Goal: Task Accomplishment & Management: Complete application form

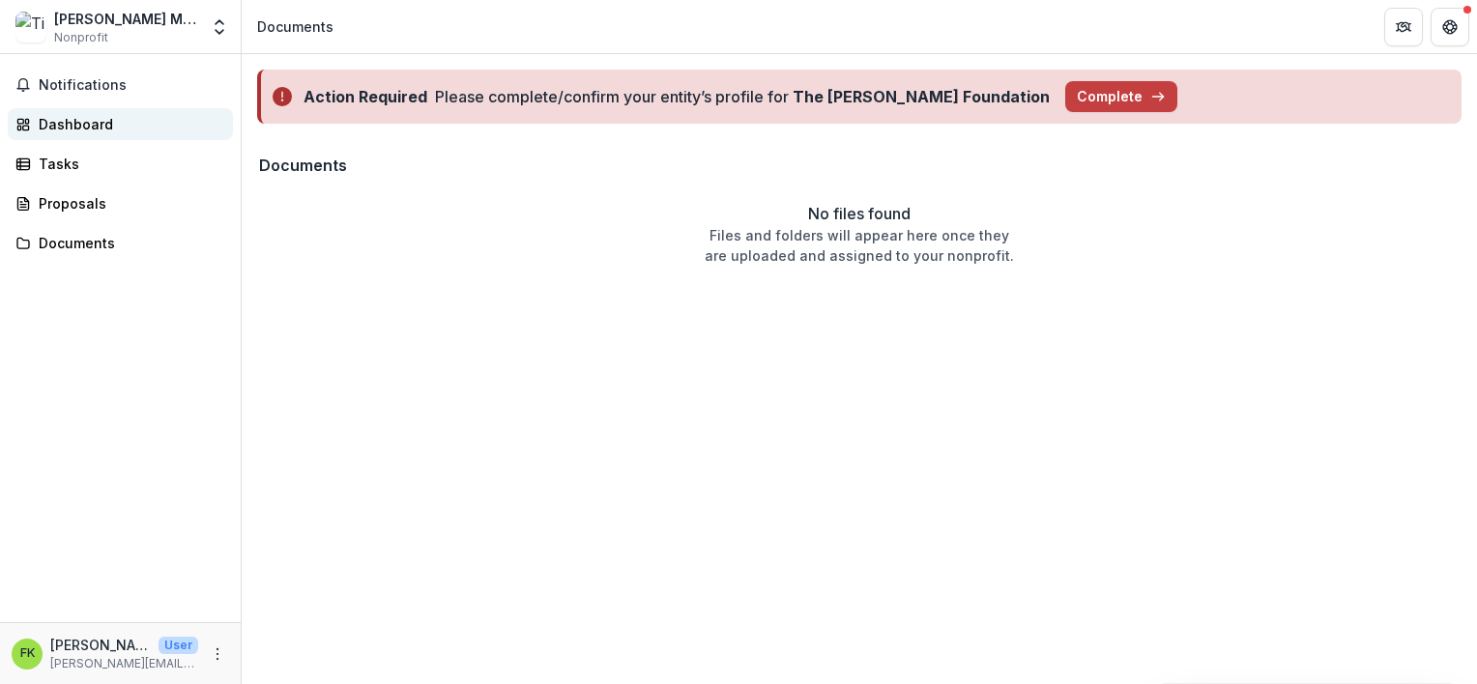
click at [78, 131] on div "Dashboard" at bounding box center [128, 124] width 179 height 20
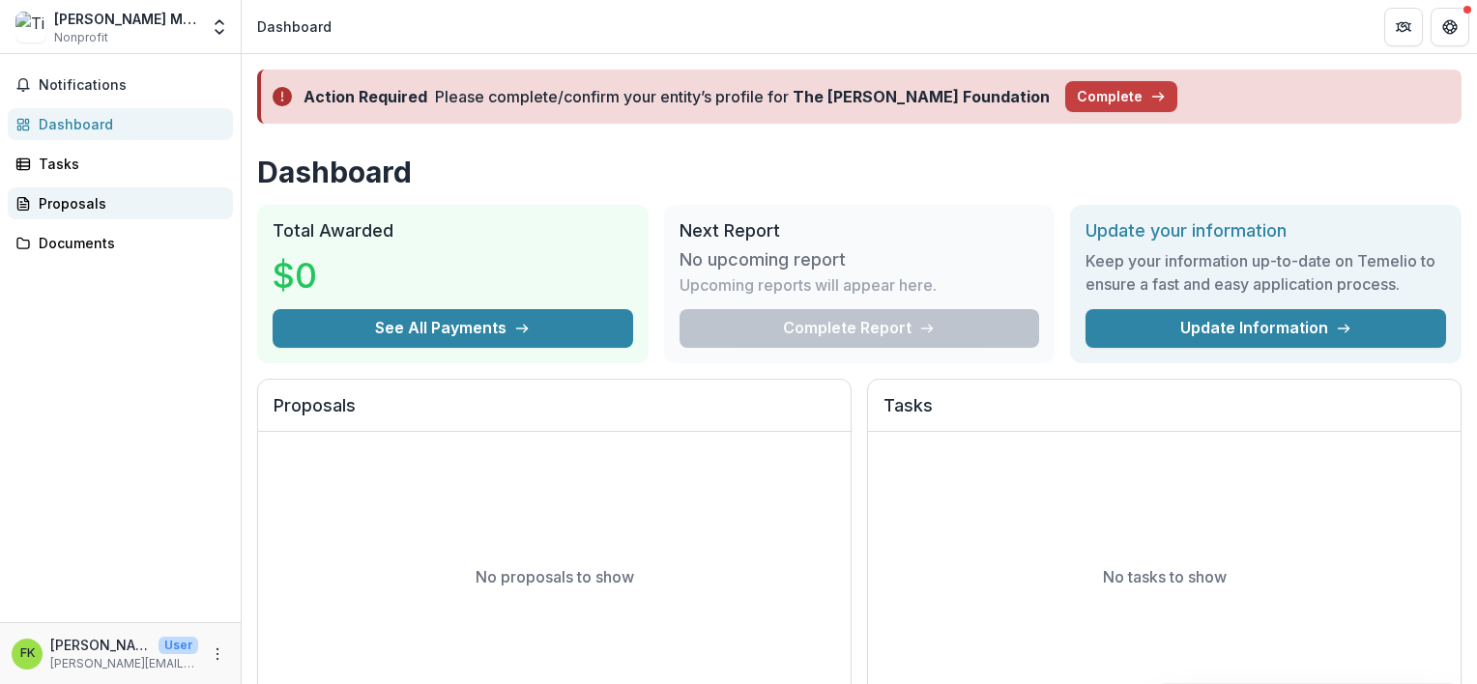
click at [65, 209] on div "Proposals" at bounding box center [128, 203] width 179 height 20
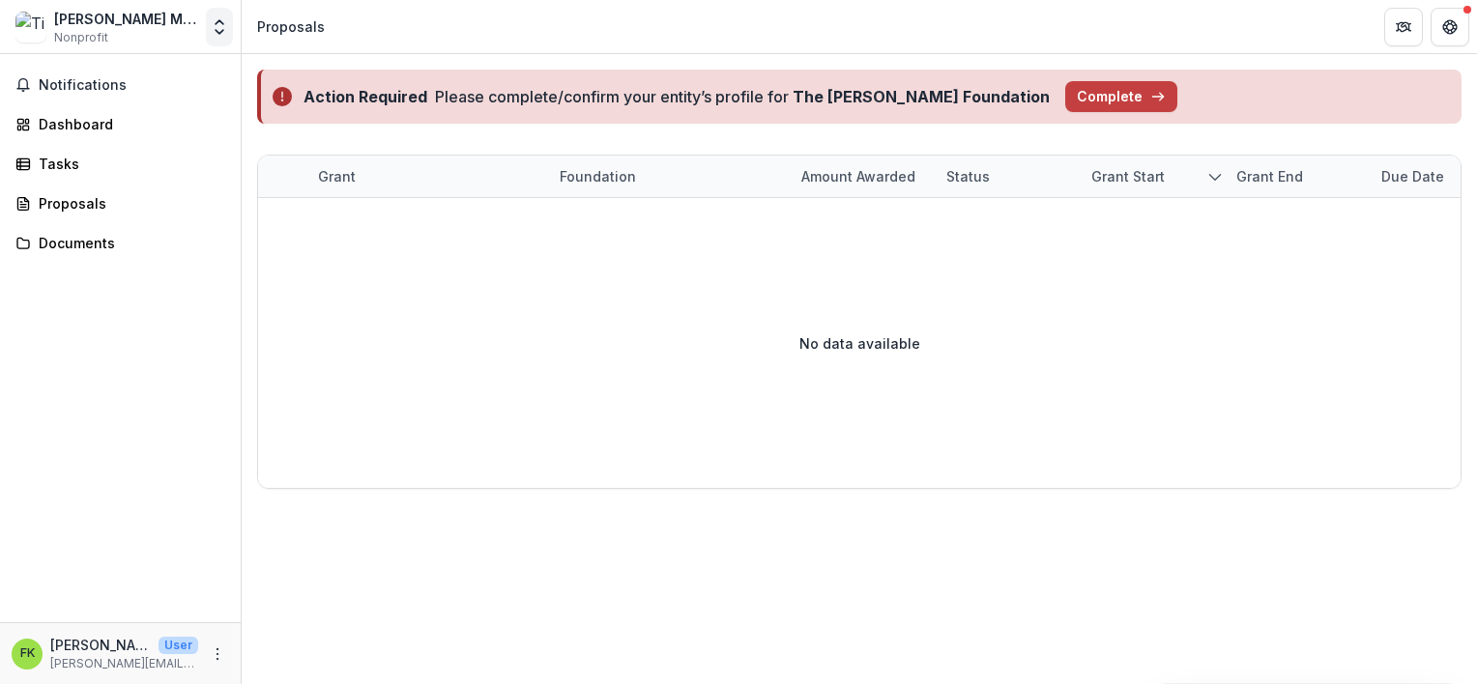
click at [224, 26] on icon "Open entity switcher" at bounding box center [219, 26] width 19 height 19
click at [217, 650] on icon "More" at bounding box center [217, 654] width 15 height 15
click at [209, 421] on div "Notifications Dashboard Tasks Proposals Documents" at bounding box center [120, 338] width 241 height 568
click at [73, 251] on div "Documents" at bounding box center [128, 243] width 179 height 20
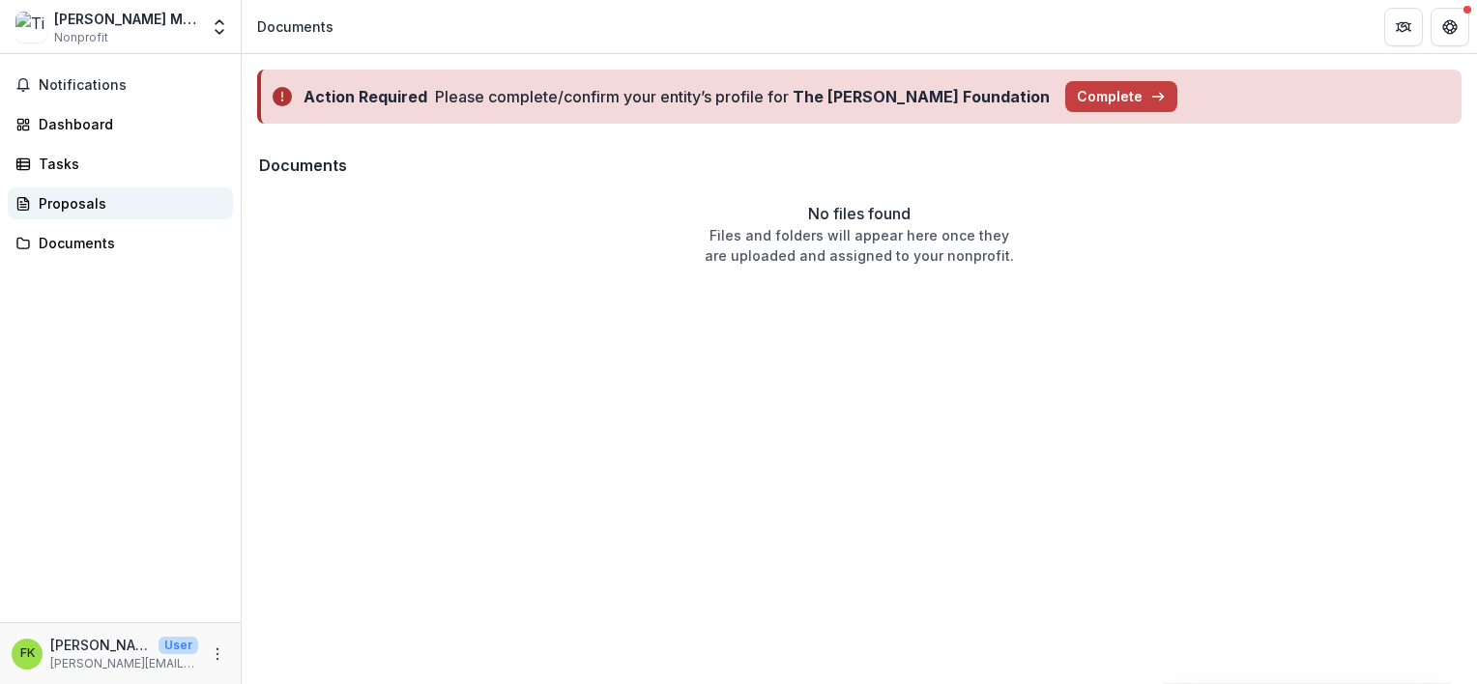
click at [79, 205] on div "Proposals" at bounding box center [128, 203] width 179 height 20
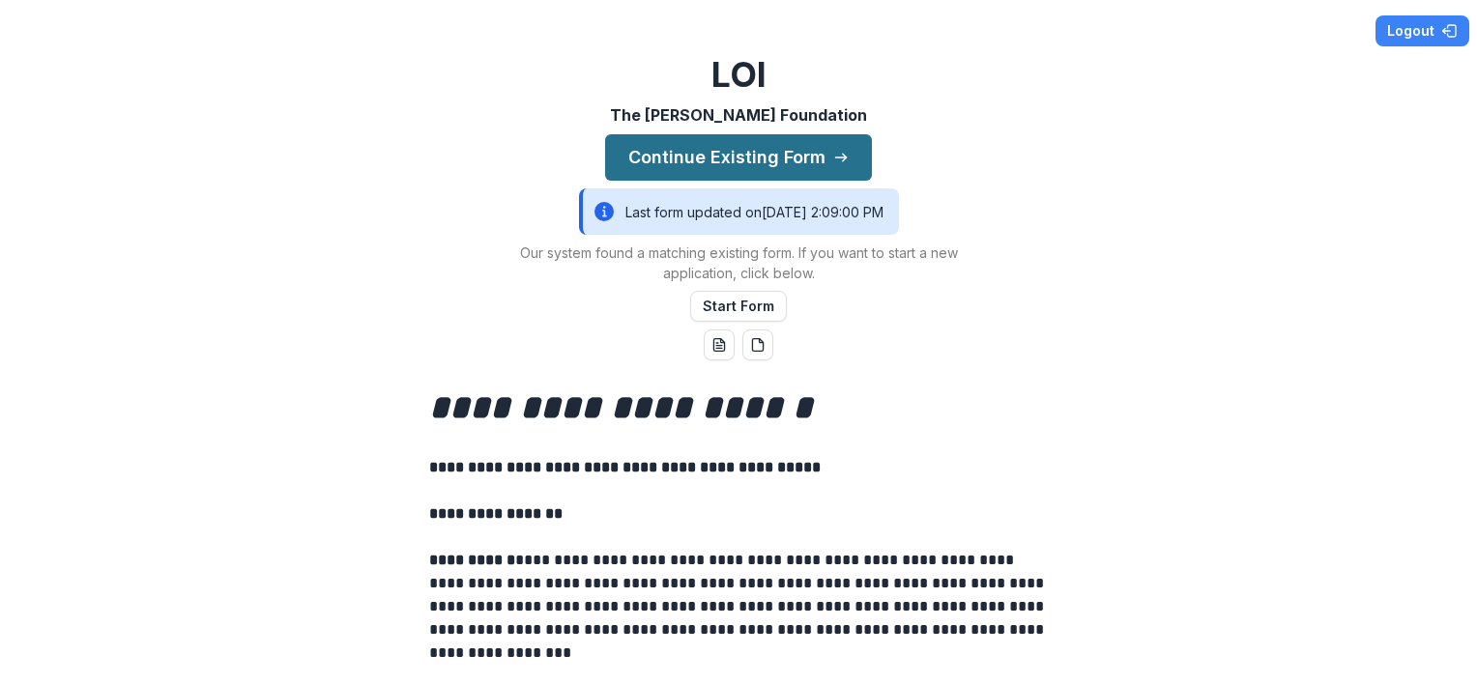
click at [746, 160] on button "Continue Existing Form" at bounding box center [738, 157] width 267 height 46
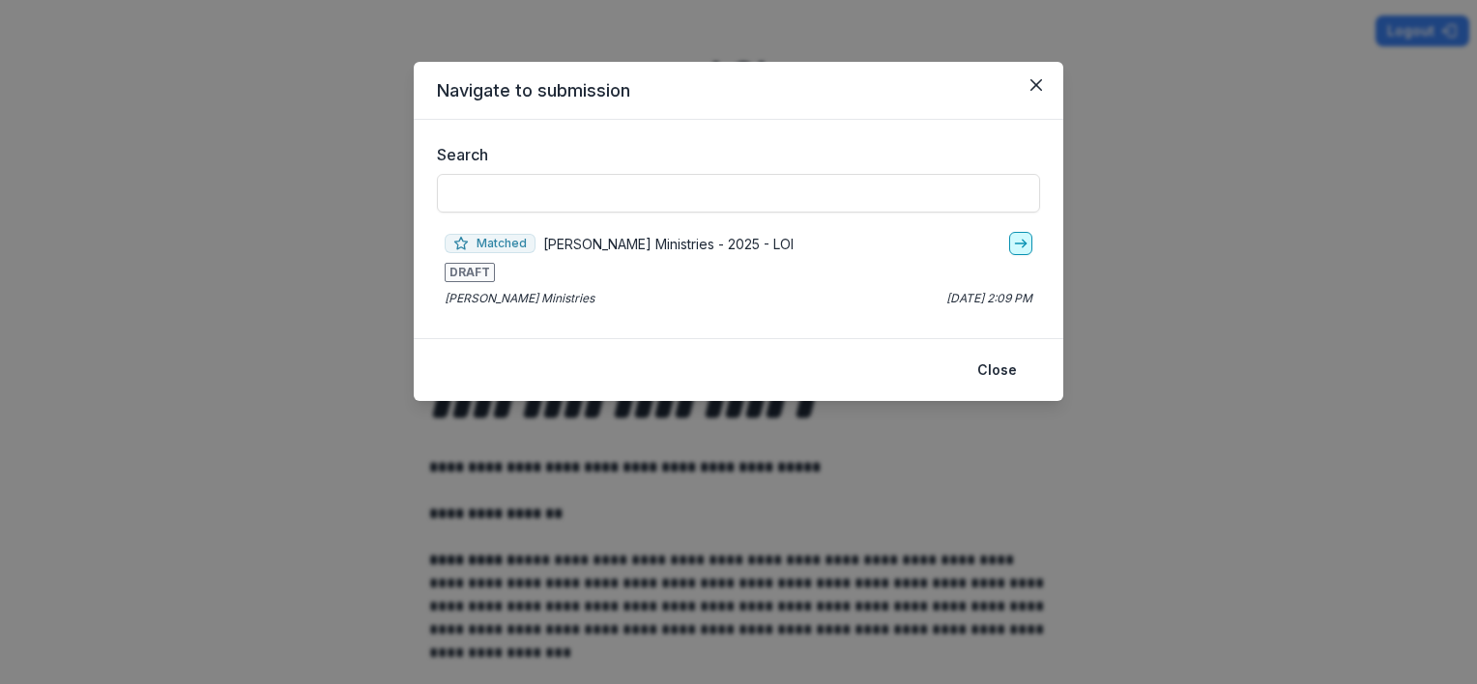
click at [1025, 240] on icon "go-to" at bounding box center [1020, 243] width 15 height 15
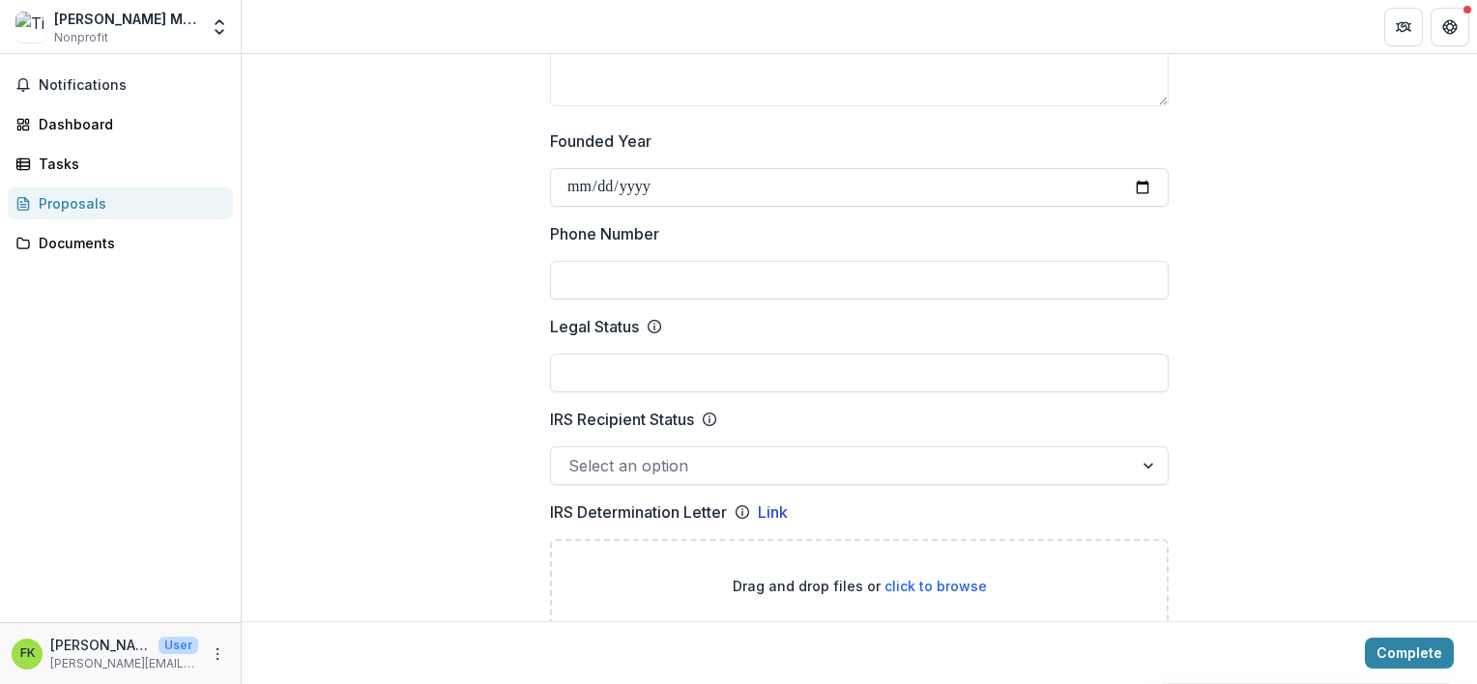
scroll to position [870, 0]
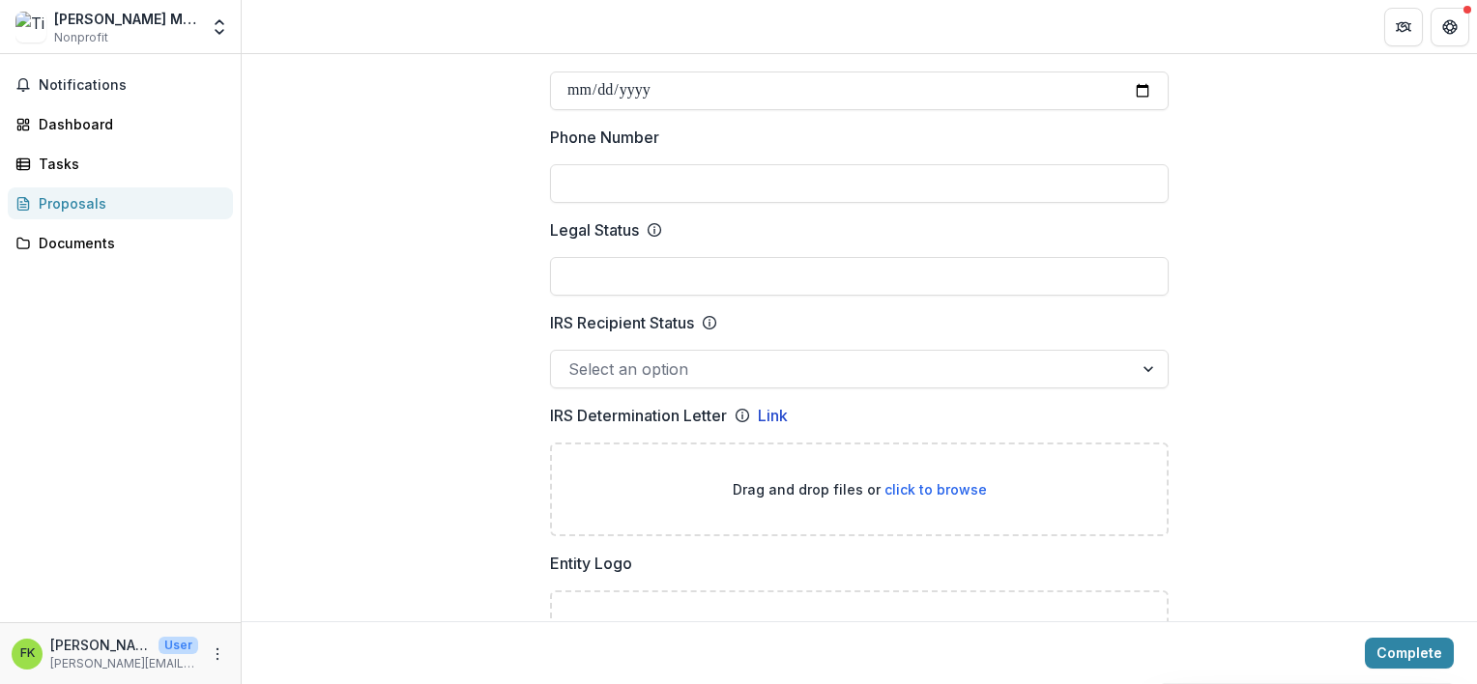
click at [1148, 352] on div at bounding box center [1150, 369] width 35 height 37
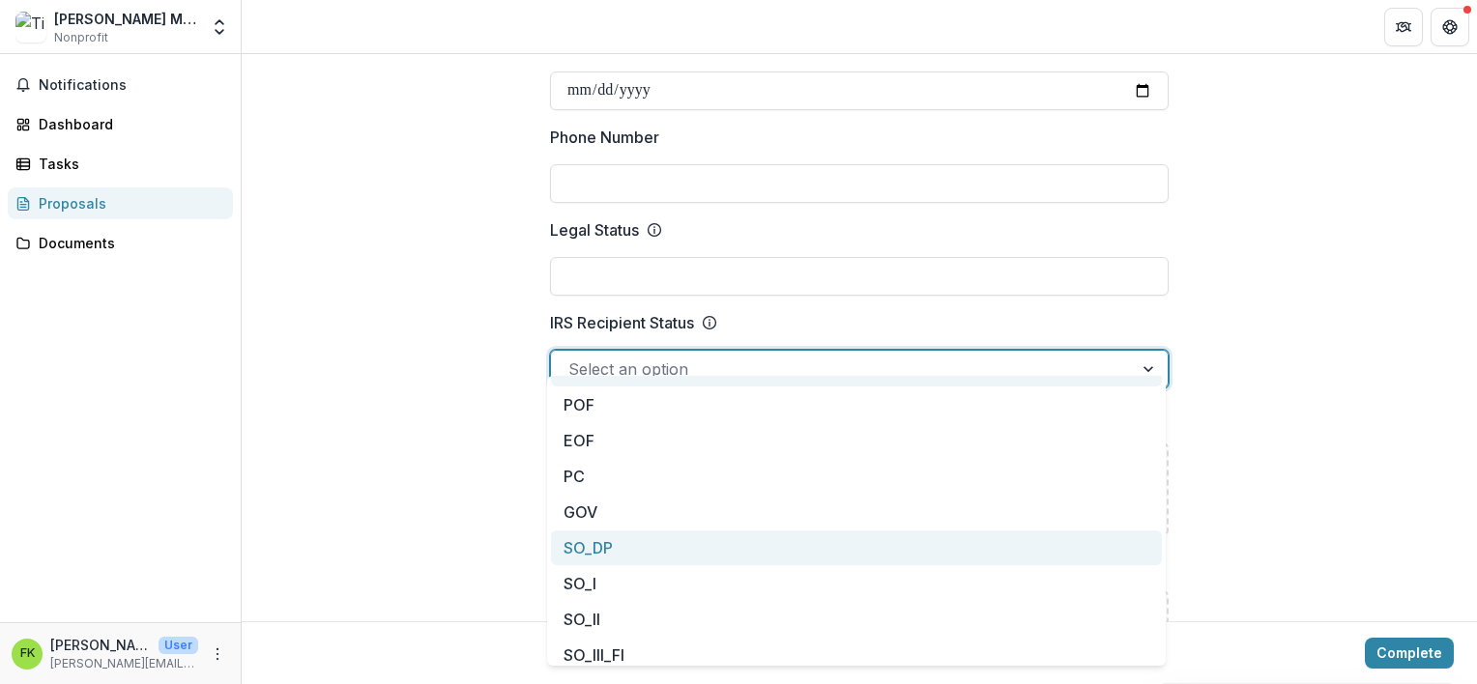
scroll to position [0, 0]
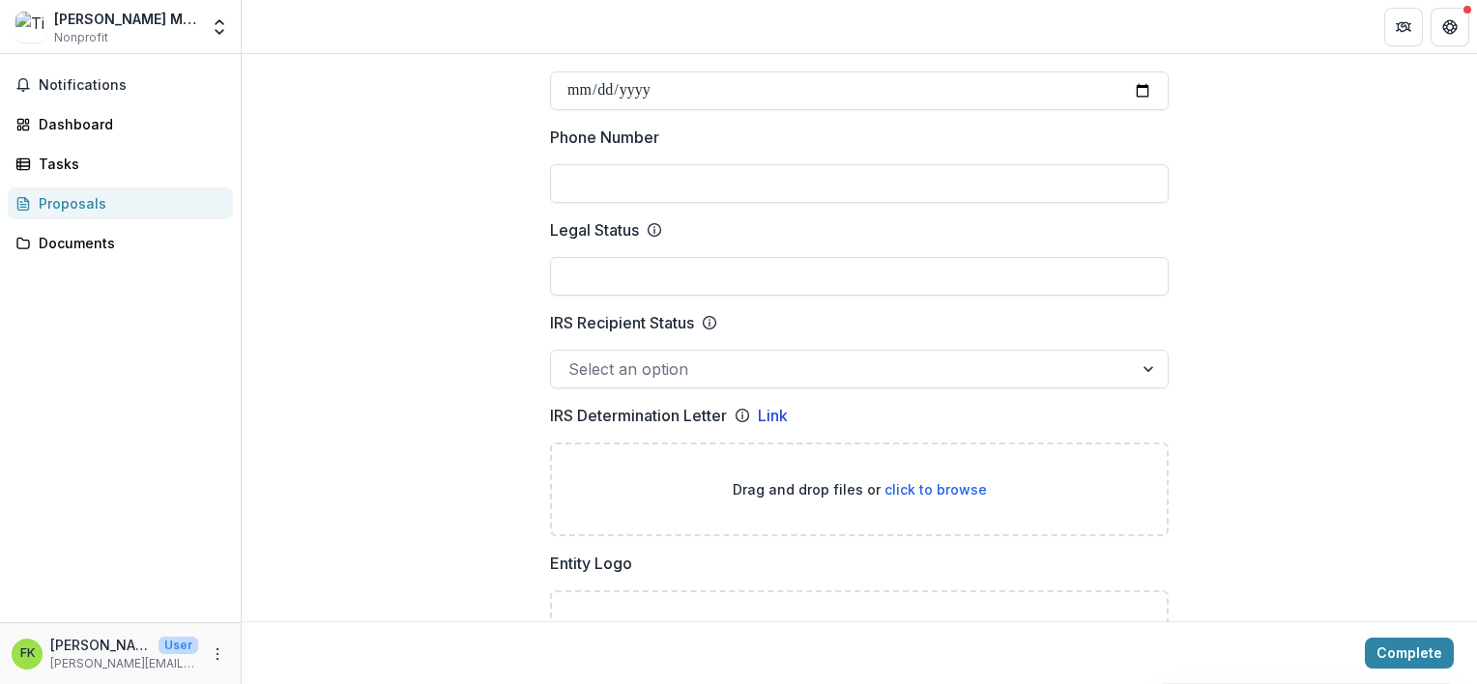
click at [777, 311] on label "IRS Recipient Status" at bounding box center [853, 322] width 607 height 23
click at [573, 358] on input "IRS Recipient Status" at bounding box center [570, 369] width 5 height 23
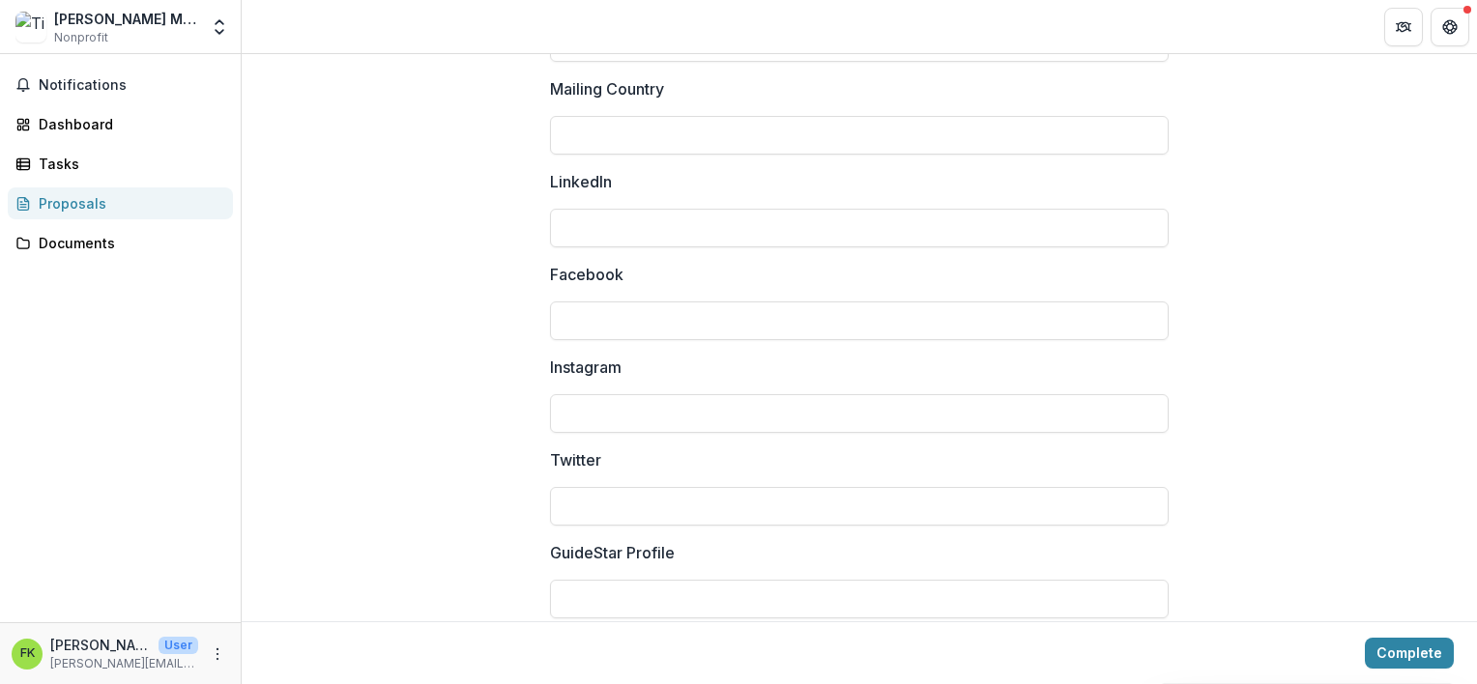
scroll to position [2703, 0]
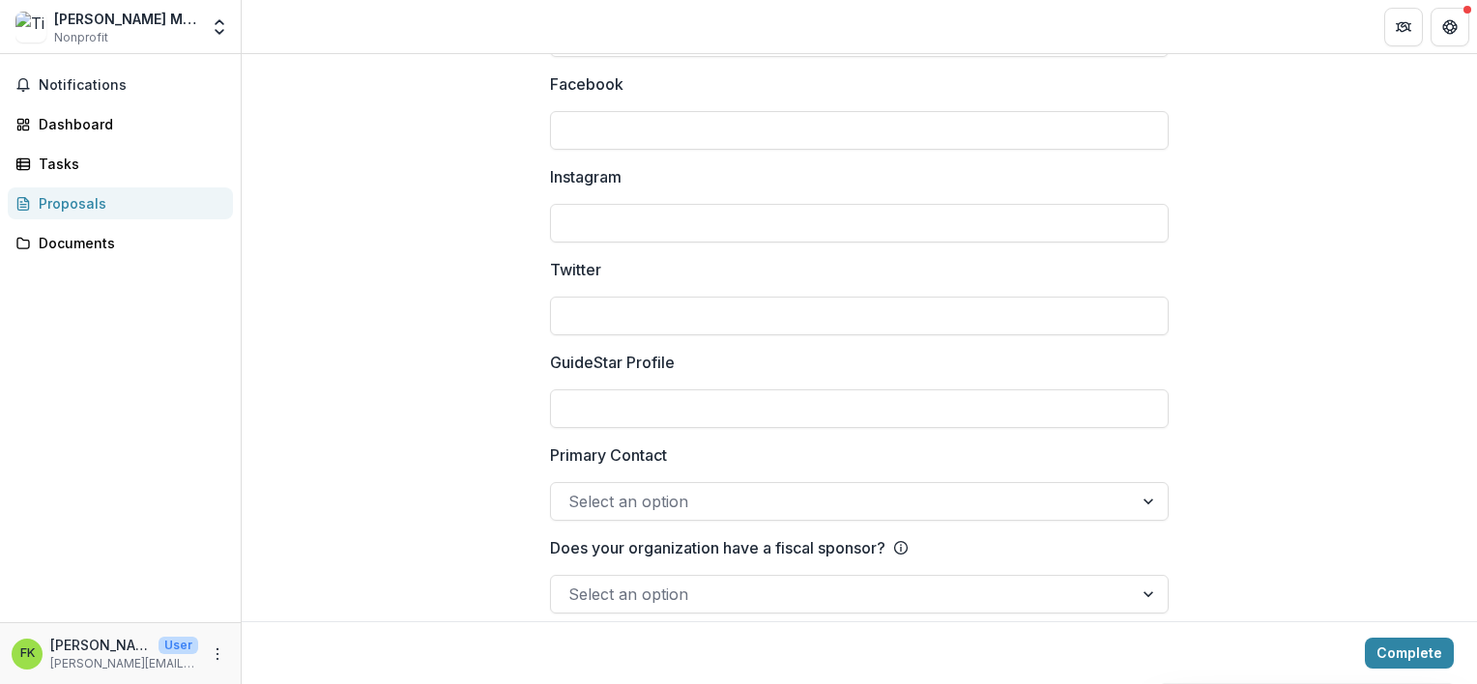
click at [1140, 483] on div at bounding box center [1150, 501] width 35 height 37
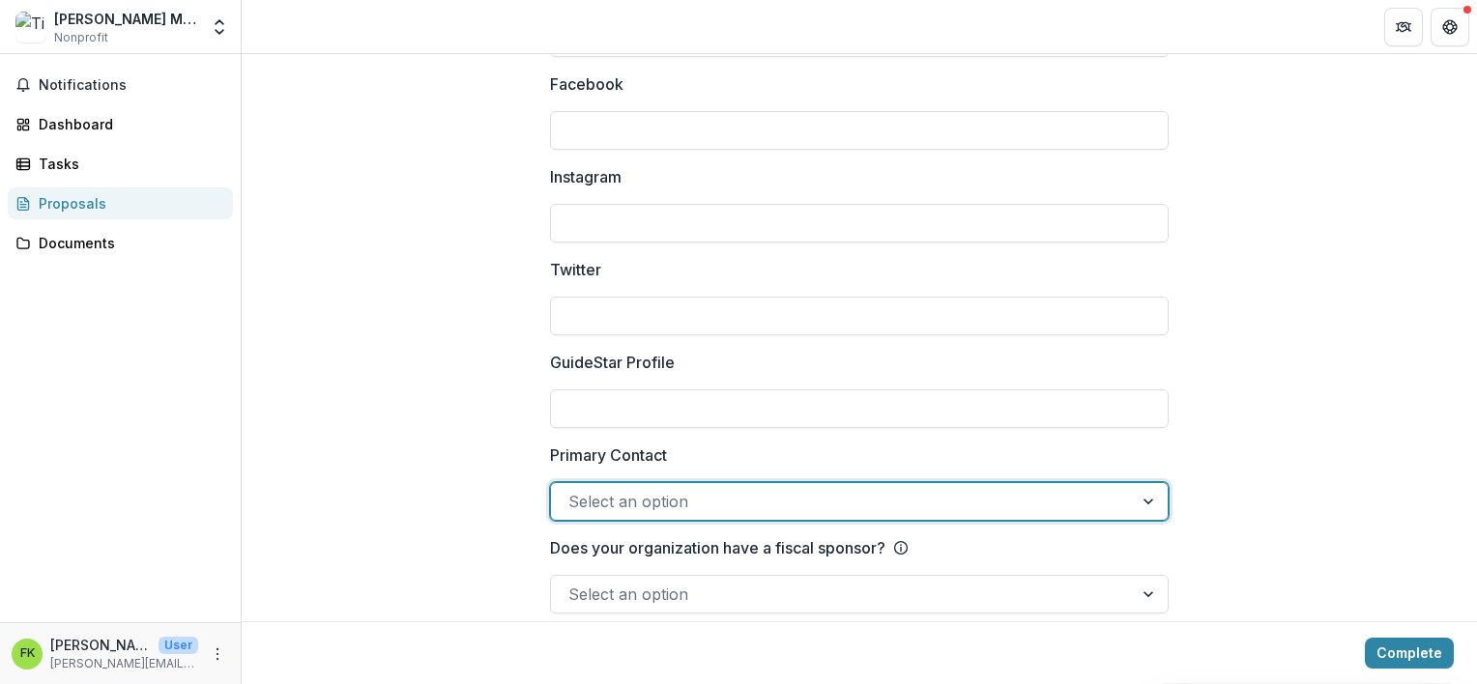
click at [1141, 483] on div at bounding box center [1150, 501] width 35 height 37
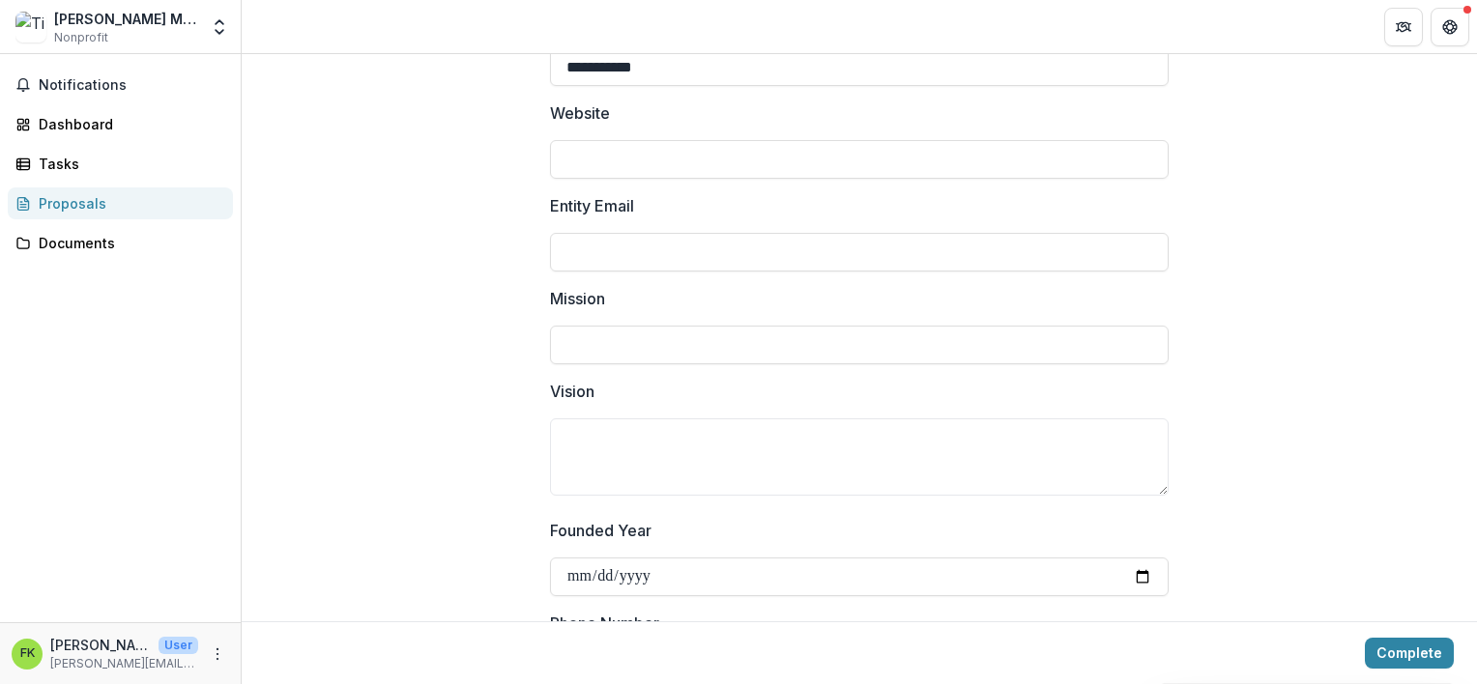
scroll to position [0, 0]
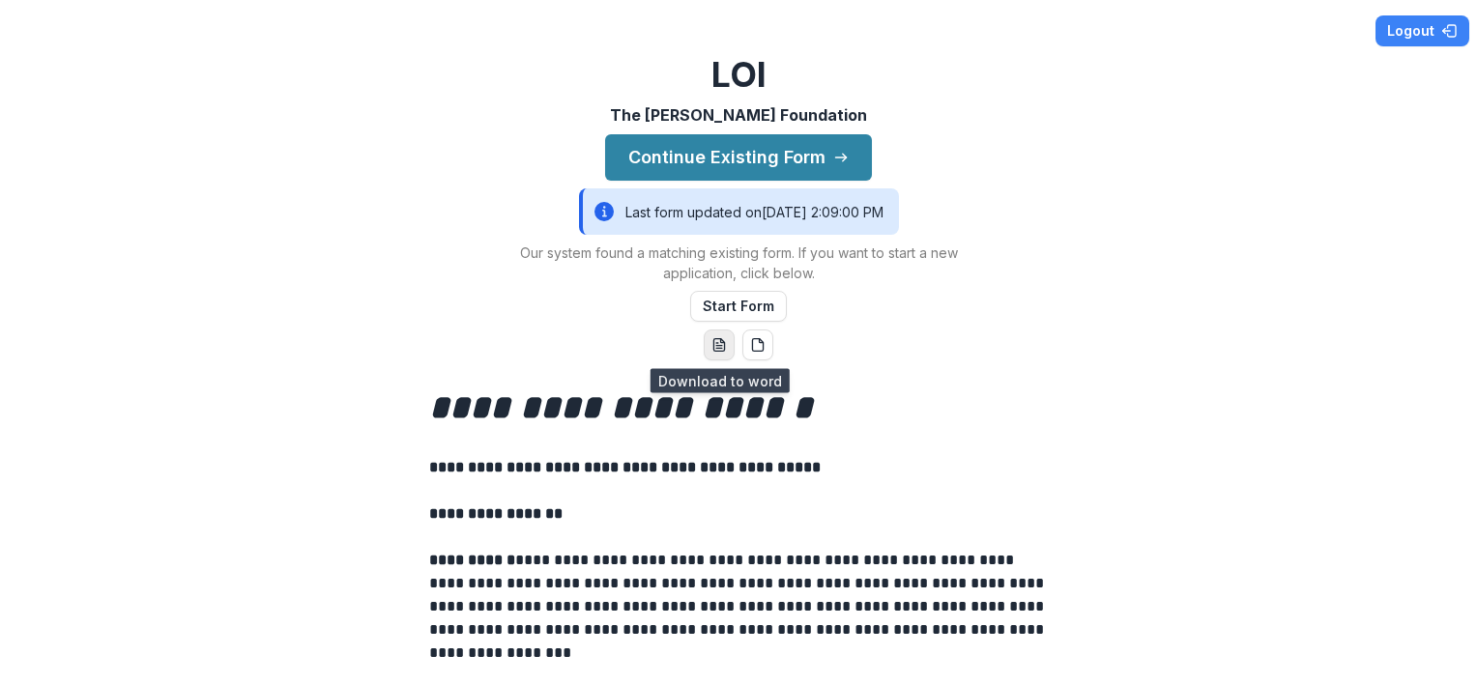
click at [715, 344] on icon "word-download" at bounding box center [718, 344] width 15 height 15
